Goal: Transaction & Acquisition: Purchase product/service

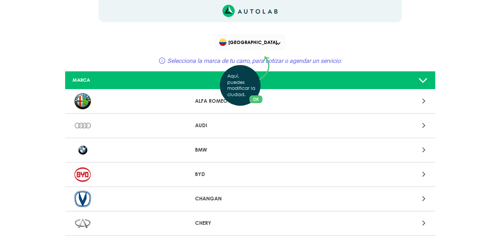
click at [202, 150] on div "Aquí, puedes modificar la ciudad. OK .aex,.bex{fill:none!important;stroke:#50c4…" at bounding box center [250, 118] width 500 height 237
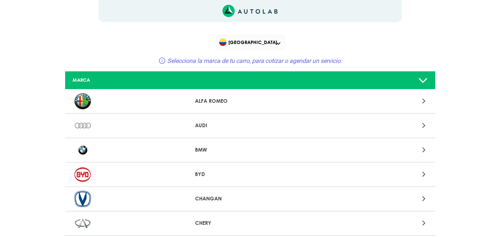
click at [421, 148] on div at bounding box center [371, 150] width 121 height 10
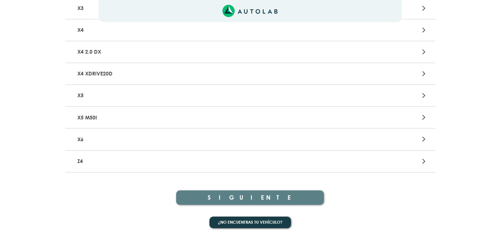
scroll to position [1034, 0]
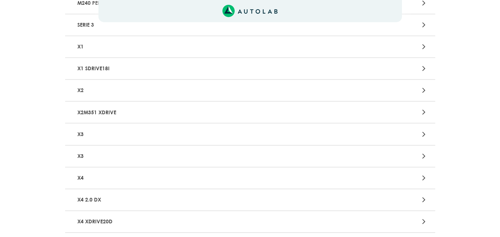
click at [99, 134] on p "X3" at bounding box center [189, 134] width 231 height 14
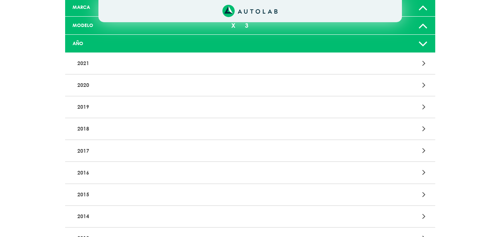
scroll to position [74, 0]
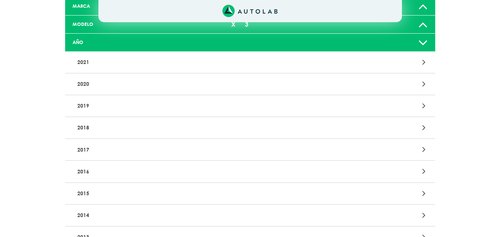
click at [97, 212] on p "2014" at bounding box center [189, 216] width 231 height 14
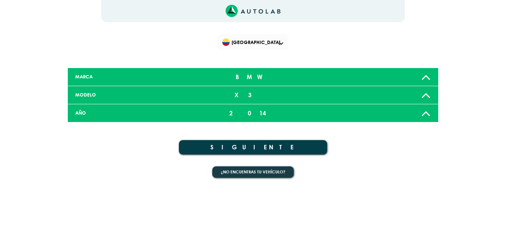
click at [264, 147] on button "SIGUIENTE" at bounding box center [253, 147] width 148 height 14
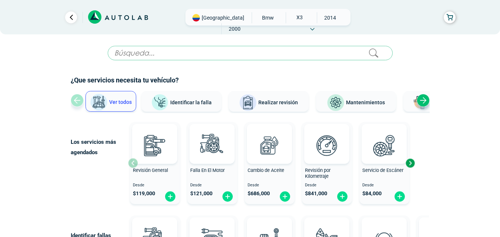
click at [426, 98] on div "Next slide" at bounding box center [423, 100] width 13 height 13
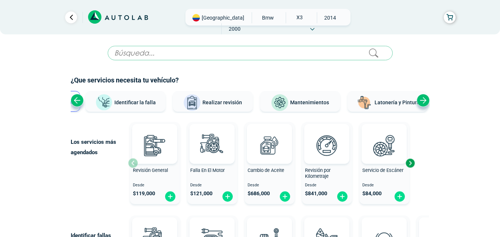
click at [426, 98] on div "Next slide" at bounding box center [423, 100] width 13 height 13
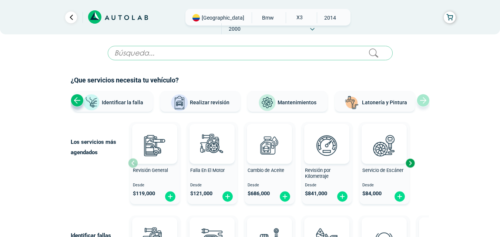
click at [79, 100] on div "Previous slide" at bounding box center [77, 100] width 13 height 13
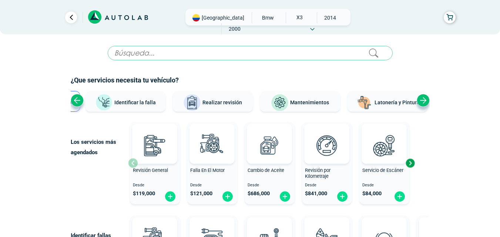
click at [79, 100] on div "Previous slide" at bounding box center [77, 100] width 13 height 13
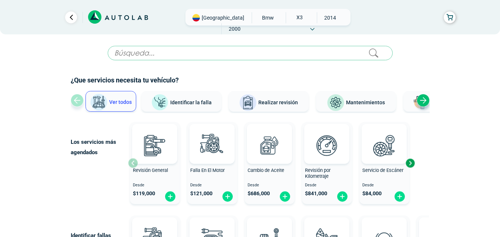
click at [411, 162] on div "Next slide" at bounding box center [410, 163] width 11 height 11
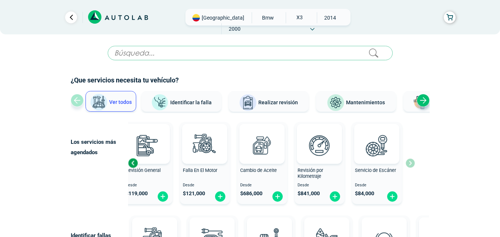
click at [134, 163] on div "Previous slide" at bounding box center [132, 163] width 11 height 11
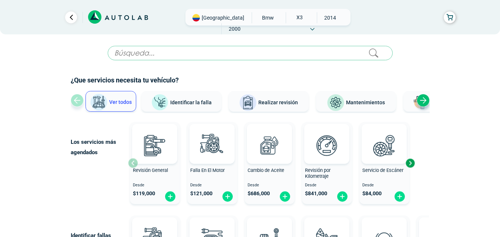
click at [265, 174] on div "Cambio de Aceite" at bounding box center [270, 175] width 50 height 15
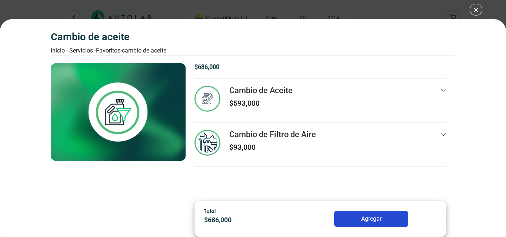
click at [474, 9] on div "Cambio de Aceite Inicio - Servicios - Favoritos - Cambio de Aceite Cambio de Ac…" at bounding box center [253, 118] width 506 height 237
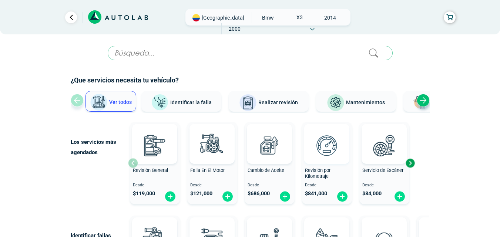
click at [326, 158] on img at bounding box center [327, 145] width 33 height 33
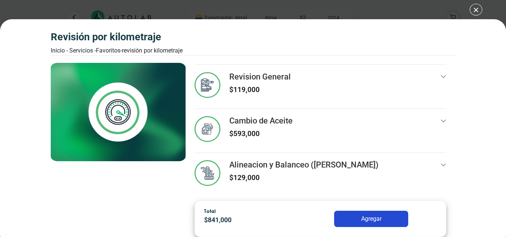
scroll to position [49, 0]
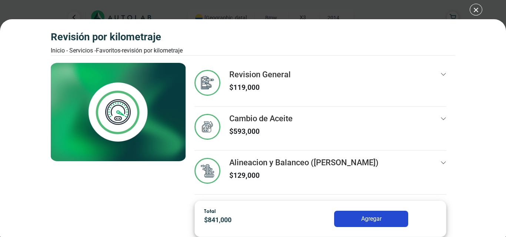
click at [479, 9] on div "Revisión por Kilometraje Inicio - Servicios - Favoritos - Revisión por Kilometr…" at bounding box center [253, 118] width 506 height 237
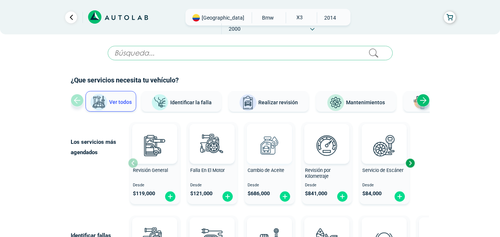
click at [266, 146] on img at bounding box center [269, 145] width 33 height 33
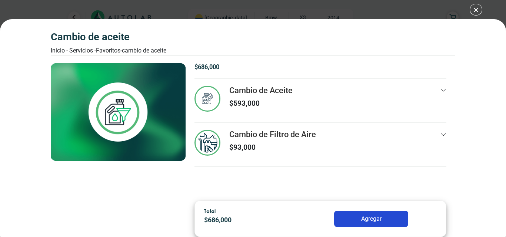
click at [477, 13] on div "Cambio de Aceite Inicio - Servicios - Favoritos - Cambio de Aceite Cambio de Ac…" at bounding box center [253, 118] width 506 height 237
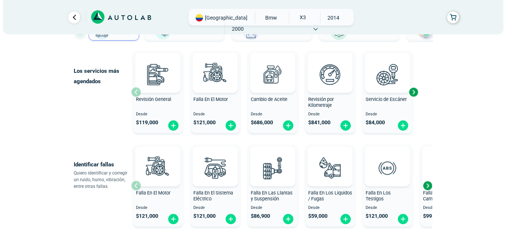
scroll to position [74, 0]
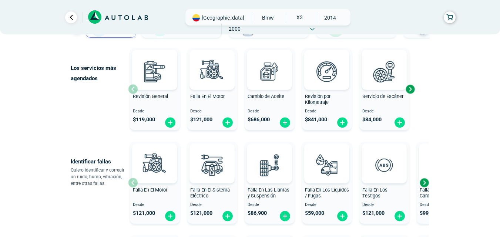
click at [412, 88] on div "Next slide" at bounding box center [410, 89] width 11 height 11
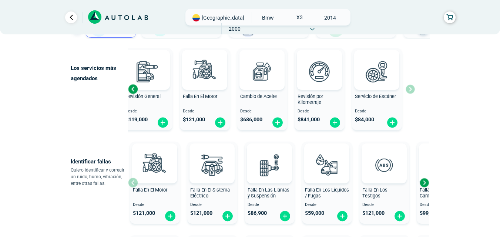
click at [134, 88] on div "Previous slide" at bounding box center [132, 89] width 11 height 11
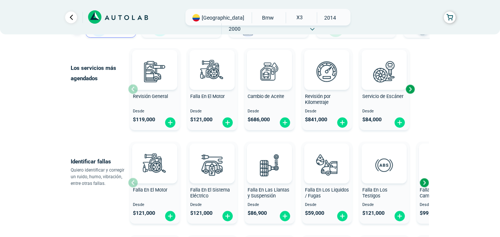
click at [427, 182] on div "Next slide" at bounding box center [424, 182] width 11 height 11
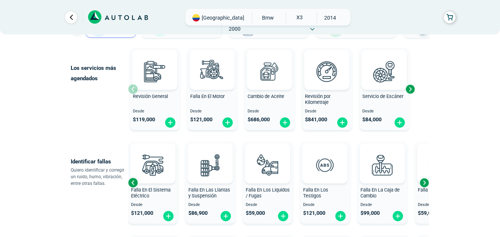
click at [427, 181] on div "Next slide" at bounding box center [424, 182] width 11 height 11
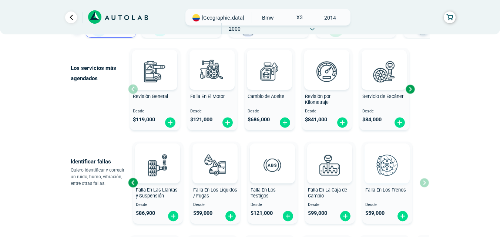
click at [387, 167] on img at bounding box center [387, 165] width 33 height 33
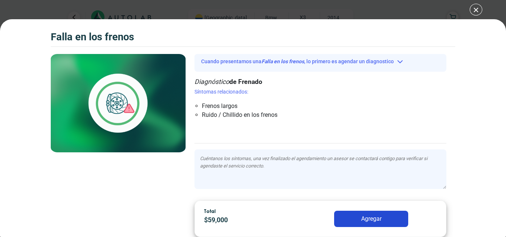
click at [299, 166] on textarea at bounding box center [320, 170] width 252 height 40
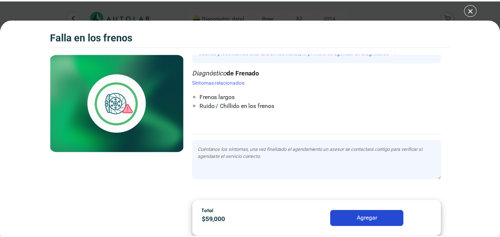
scroll to position [14, 0]
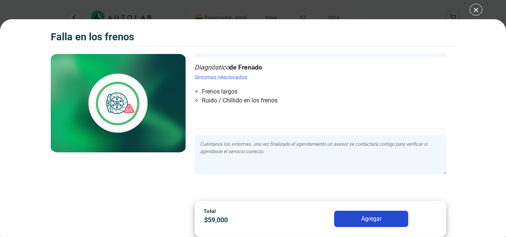
click at [472, 13] on div "Falla en los frenos Falla en los frenos" at bounding box center [253, 118] width 506 height 237
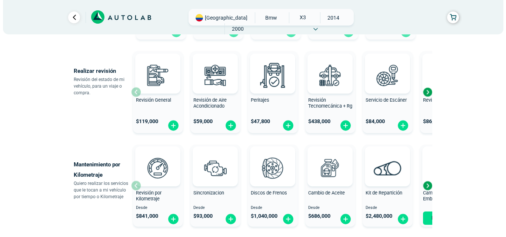
scroll to position [259, 0]
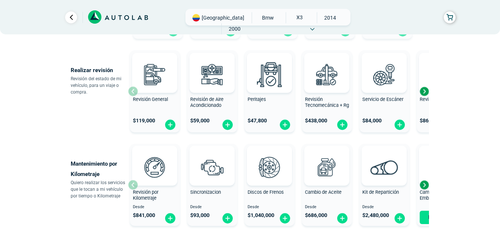
click at [425, 91] on div "Next slide" at bounding box center [424, 91] width 11 height 11
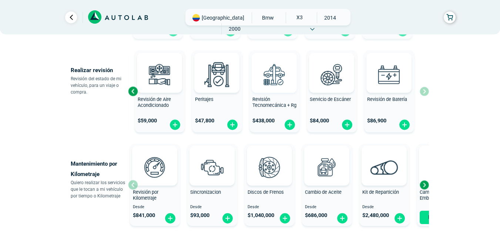
click at [277, 77] on img at bounding box center [274, 74] width 33 height 33
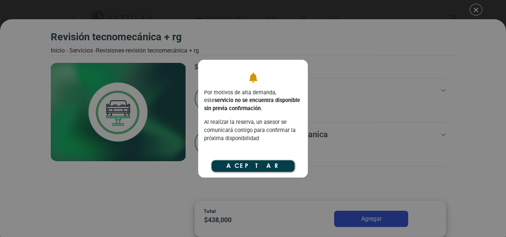
click at [282, 162] on button "Aceptar" at bounding box center [252, 166] width 83 height 11
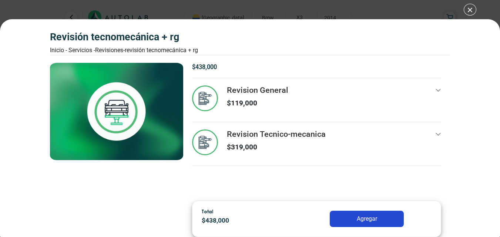
click at [473, 10] on div "Revisión Tecnomecánica + rg Inicio - Servicios - Revisiones - Revisión Tecnomec…" at bounding box center [250, 118] width 500 height 237
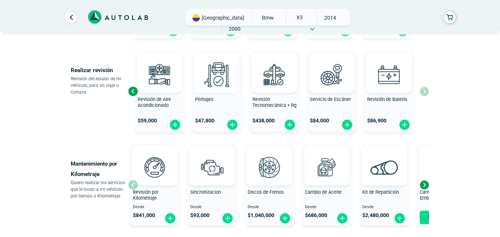
click at [225, 77] on img at bounding box center [217, 74] width 33 height 33
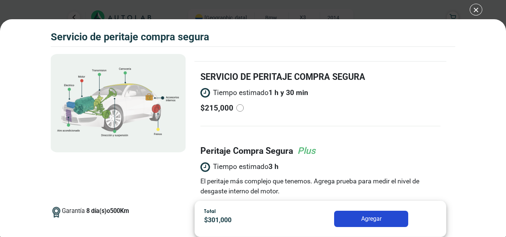
scroll to position [71, 0]
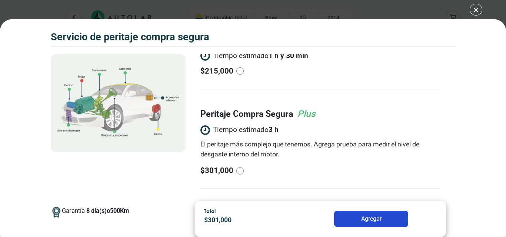
click at [242, 170] on input "radio" at bounding box center [239, 170] width 7 height 7
radio input "true"
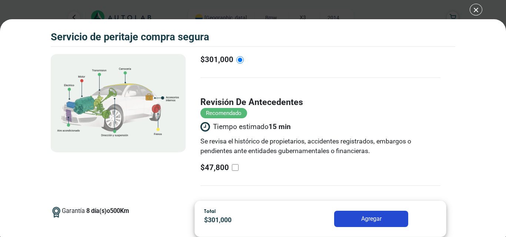
click at [232, 167] on input "revisión de antecedentes Recomendado Tiempo estimado 15 min Se revisa el histór…" at bounding box center [235, 167] width 7 height 7
checkbox input "true"
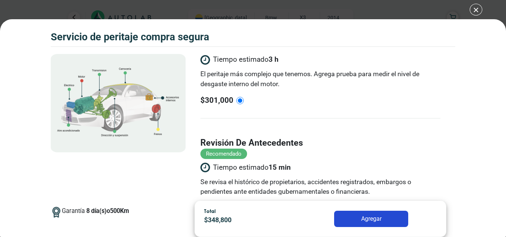
scroll to position [145, 0]
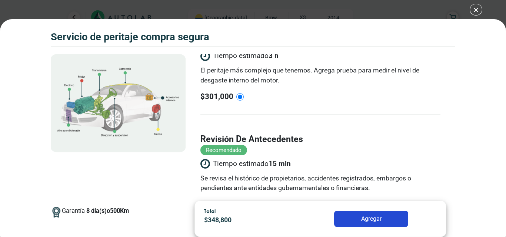
click at [480, 10] on div "Volkswagen Crossfox 2018 SERVICIO DE PERITAJE COMPRA SEGURA 8 500 Km" at bounding box center [253, 118] width 506 height 237
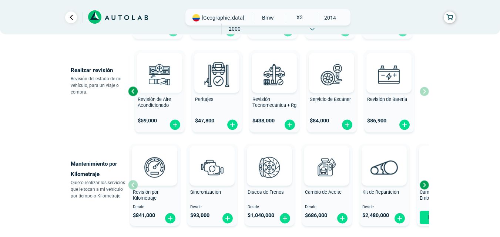
click at [155, 81] on img at bounding box center [159, 74] width 33 height 33
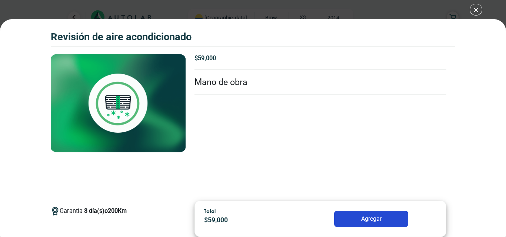
click at [476, 9] on div "Revisión de Aire Acondicionado Revisión de Aire Acondicionado Garantía 8 200 Km" at bounding box center [253, 118] width 506 height 237
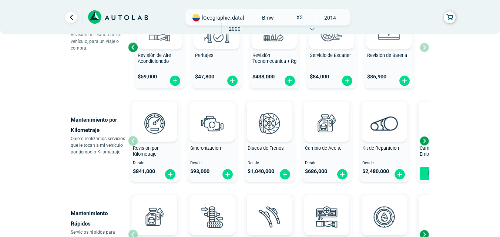
scroll to position [304, 0]
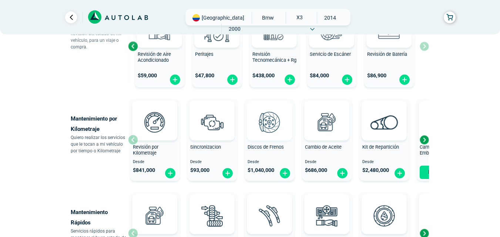
click at [266, 138] on img at bounding box center [269, 122] width 33 height 33
click at [271, 140] on span at bounding box center [269, 121] width 25 height 40
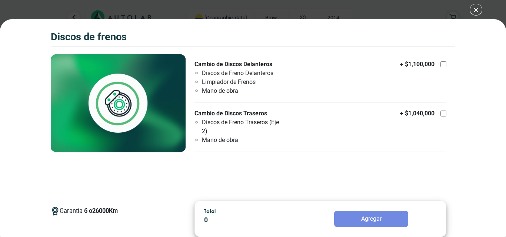
click at [443, 66] on div at bounding box center [443, 64] width 6 height 6
click at [443, 66] on input "Cambio de Discos Delanteros Discos de Freno Delanteros Limpiador de Frenos Mano…" at bounding box center [443, 64] width 6 height 6
checkbox input "true"
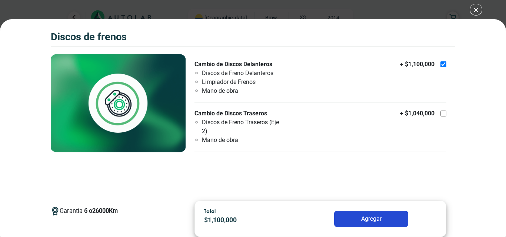
click at [443, 114] on div at bounding box center [443, 114] width 6 height 6
click at [443, 114] on input "Cambio de Discos Traseros Discos de Freno Traseros (Eje 2) Mano de obra + $ 1,0…" at bounding box center [443, 114] width 6 height 6
checkbox input "true"
click at [477, 10] on div "Discos de Frenos Discos de Frenos Garantía 6 26000 Km" at bounding box center [253, 118] width 506 height 237
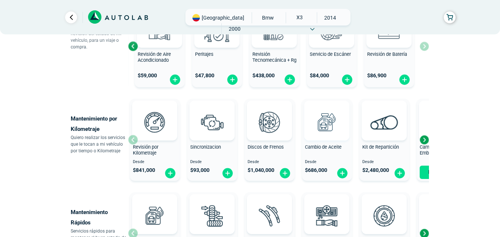
click at [327, 126] on img at bounding box center [327, 122] width 33 height 33
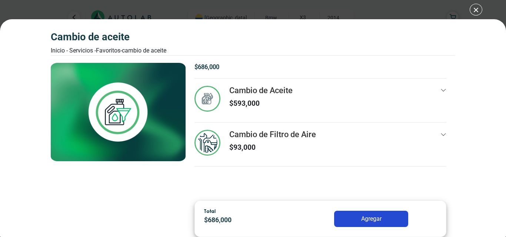
click at [477, 13] on div "Cambio de Aceite Inicio - Servicios - Favoritos - Cambio de Aceite Cambio de Ac…" at bounding box center [253, 118] width 506 height 237
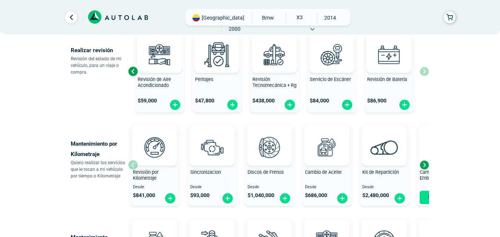
scroll to position [304, 0]
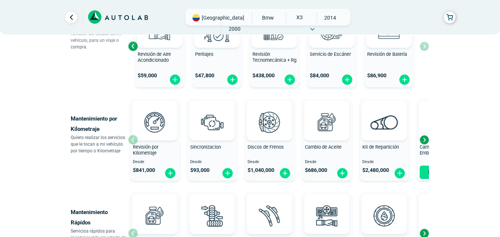
click at [423, 140] on div "Next slide" at bounding box center [424, 139] width 11 height 11
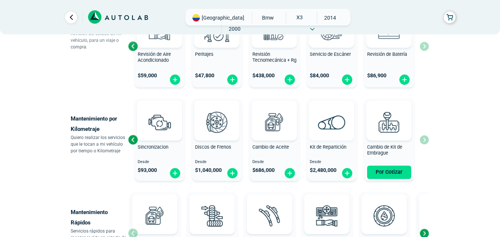
click at [325, 130] on span at bounding box center [331, 121] width 25 height 40
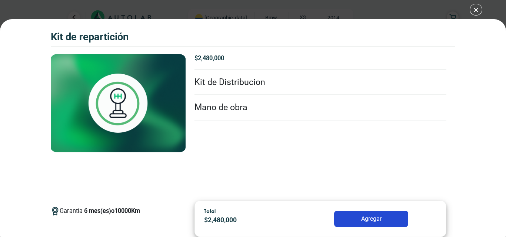
click at [217, 82] on li "Kit de Distribucion" at bounding box center [320, 83] width 252 height 26
click at [234, 108] on li "Mano de obra" at bounding box center [320, 108] width 252 height 26
click at [476, 8] on div "Kit de Repartición Kit de Repartición Garantía 6 Km" at bounding box center [253, 118] width 506 height 237
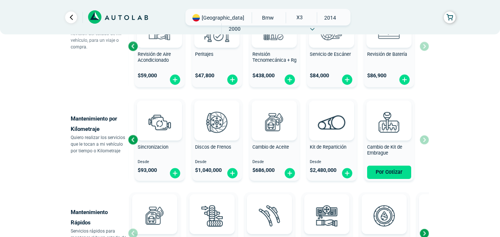
click at [426, 143] on div "Revisión por Kilometraje Desde $ 841,000 Sincronizacion Desde $ 93,000 Discos d…" at bounding box center [278, 140] width 301 height 88
click at [403, 133] on img at bounding box center [389, 122] width 33 height 33
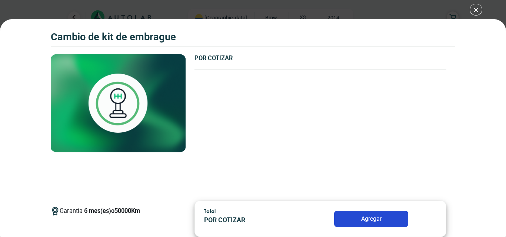
click at [474, 12] on div "CAMBIO DE KIT DE EMBRAGUE CAMBIO DE KIT DE EMBRAGUE Garantía 6 50000 Km" at bounding box center [253, 118] width 506 height 237
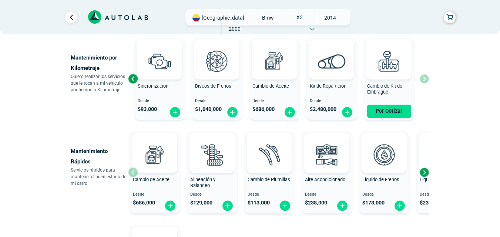
scroll to position [378, 0]
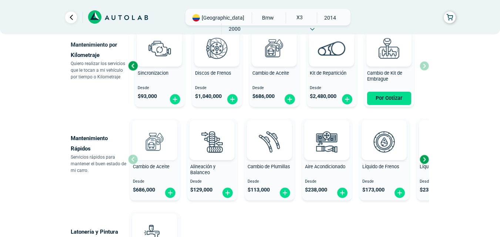
click at [159, 135] on img at bounding box center [154, 141] width 33 height 33
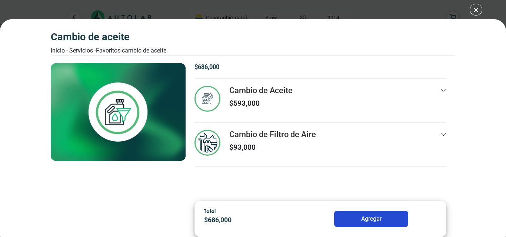
click at [474, 7] on div "Cambio de Aceite Inicio - Servicios - Favoritos - Cambio de Aceite Cambio de Ac…" at bounding box center [253, 118] width 506 height 237
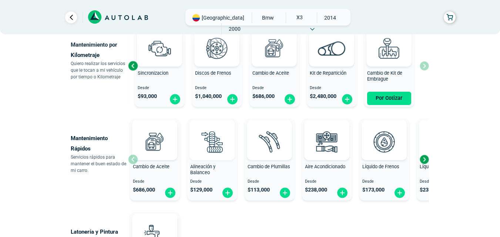
click at [229, 135] on div at bounding box center [211, 140] width 45 height 40
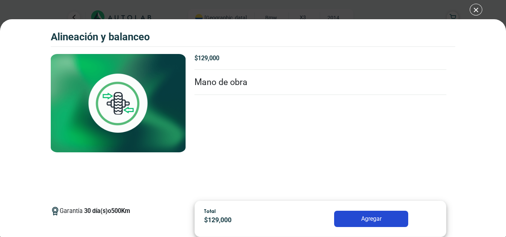
click at [474, 11] on div "Alineación y Balanceo Alineación y Balanceo Garantía 30" at bounding box center [253, 118] width 506 height 237
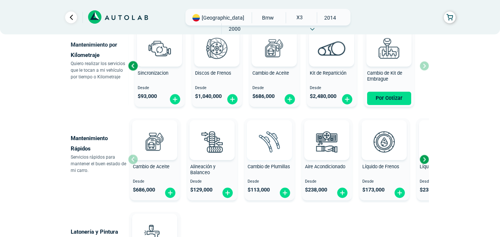
click at [275, 145] on img at bounding box center [269, 141] width 33 height 33
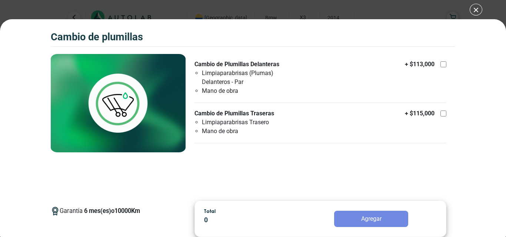
click at [477, 8] on div "Cambio de Plumillas Cambio de Plumillas Garantía 6 Km" at bounding box center [253, 118] width 506 height 237
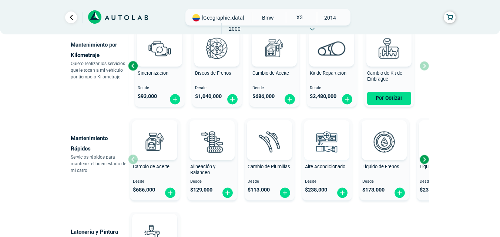
click at [327, 137] on img at bounding box center [327, 141] width 33 height 33
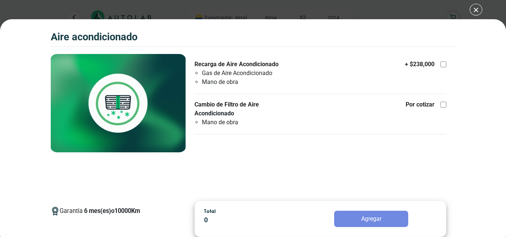
click at [472, 12] on div "Aire Acondicionado Aire Acondicionado Garantía 6 10000" at bounding box center [253, 118] width 506 height 237
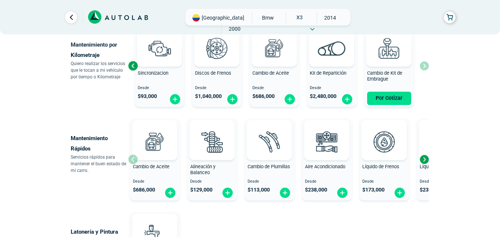
click at [425, 161] on div "Next slide" at bounding box center [424, 159] width 11 height 11
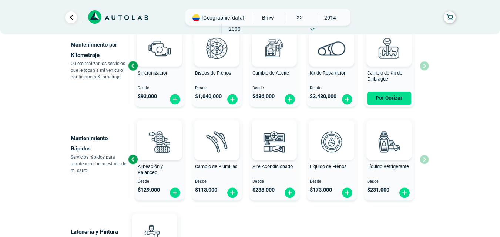
click at [337, 146] on img at bounding box center [331, 141] width 33 height 33
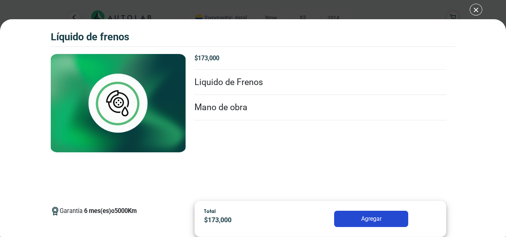
click at [475, 10] on div "Líquido de Frenos Líquido de Frenos Garantía 6 5000" at bounding box center [253, 118] width 506 height 237
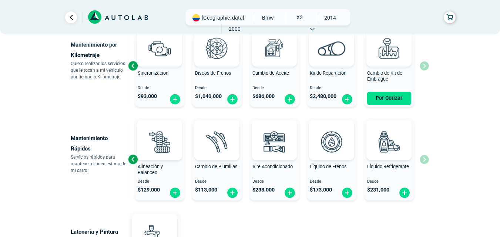
click at [426, 163] on div "Cambio de Aceite Desde $ 686,000 Alineación y Balanceo Desde $ 129,000 Cambio d…" at bounding box center [278, 159] width 301 height 88
click at [389, 154] on img at bounding box center [389, 141] width 33 height 33
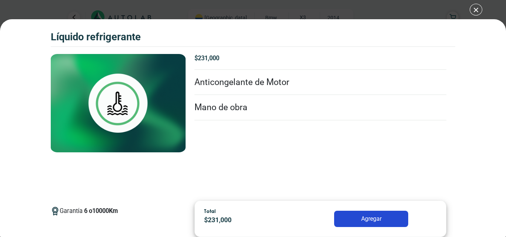
click at [472, 10] on div "Líquido Refrigerante Líquido Refrigerante Garantía 6" at bounding box center [253, 118] width 506 height 237
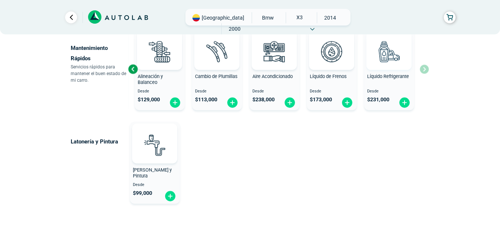
scroll to position [489, 0]
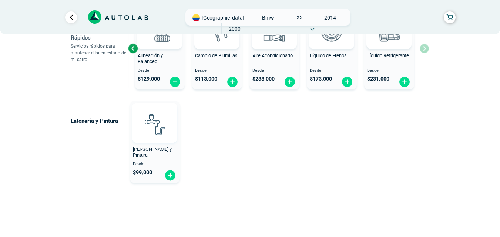
click at [163, 130] on img at bounding box center [154, 124] width 33 height 33
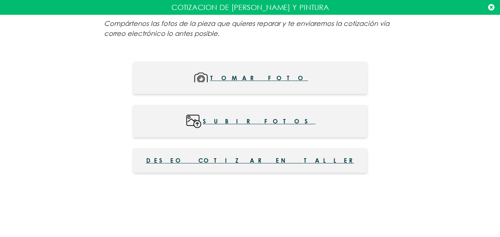
click at [493, 8] on icon at bounding box center [491, 7] width 6 height 7
